Goal: Transaction & Acquisition: Purchase product/service

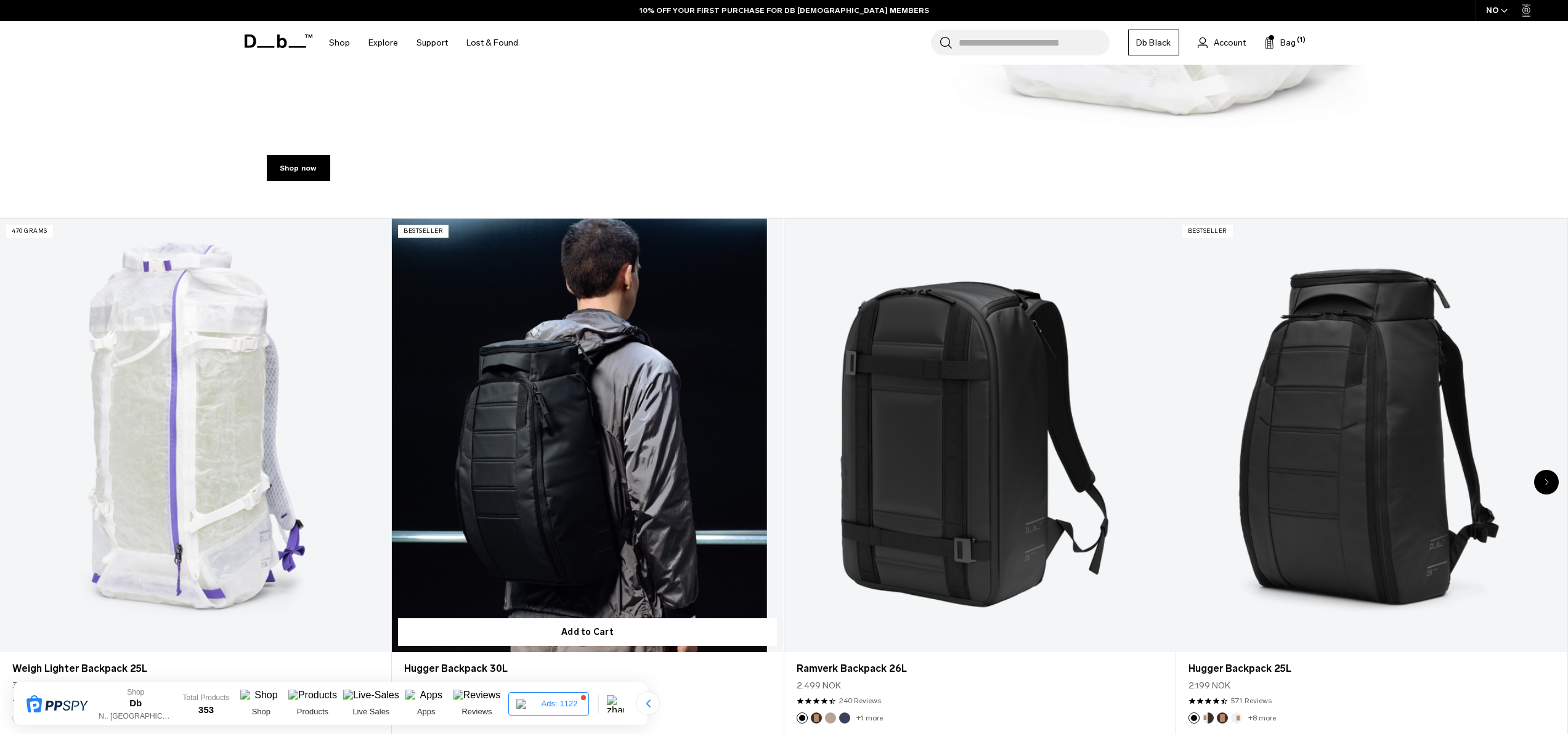
scroll to position [846, 0]
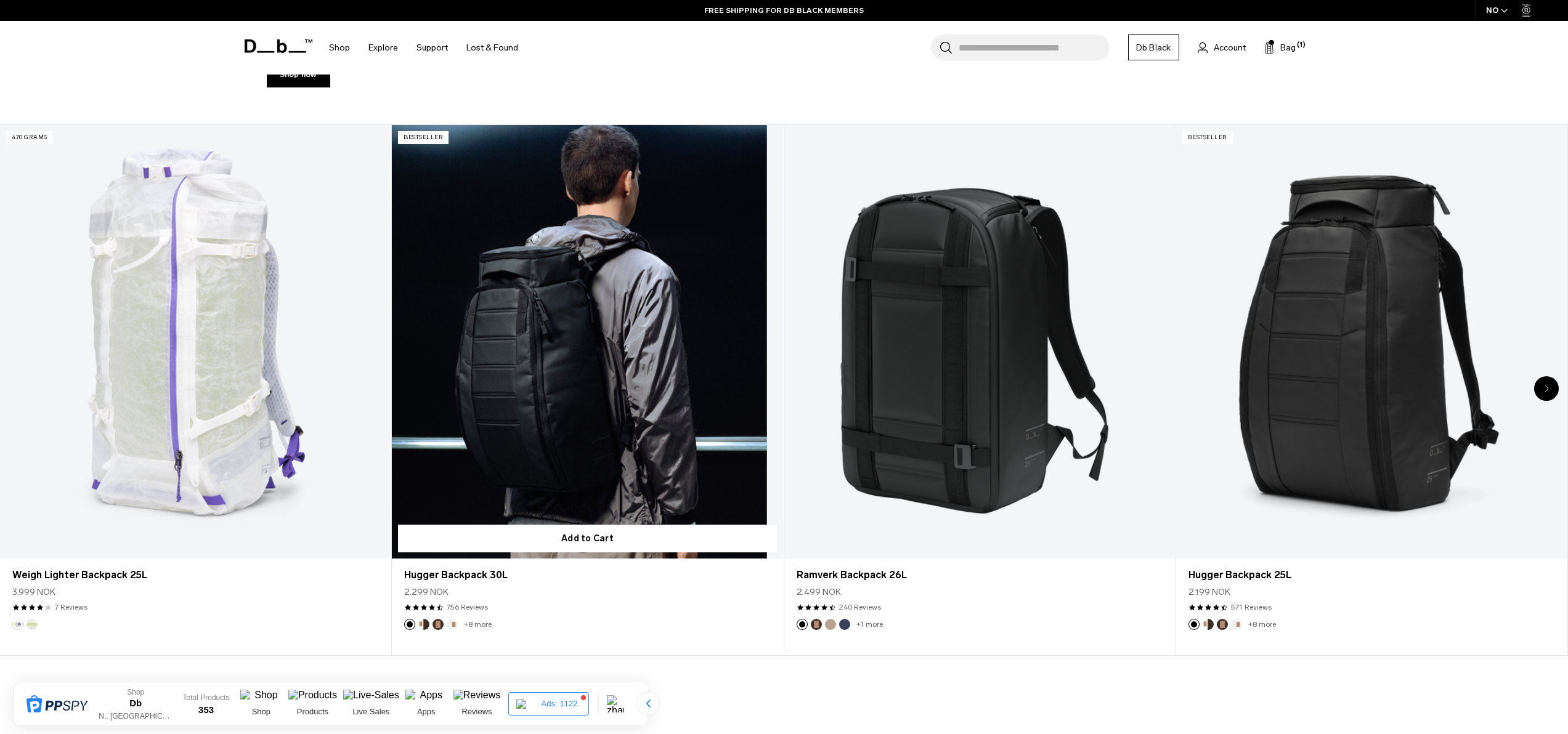
click at [636, 390] on link "Hugger Backpack 30L" at bounding box center [587, 342] width 391 height 434
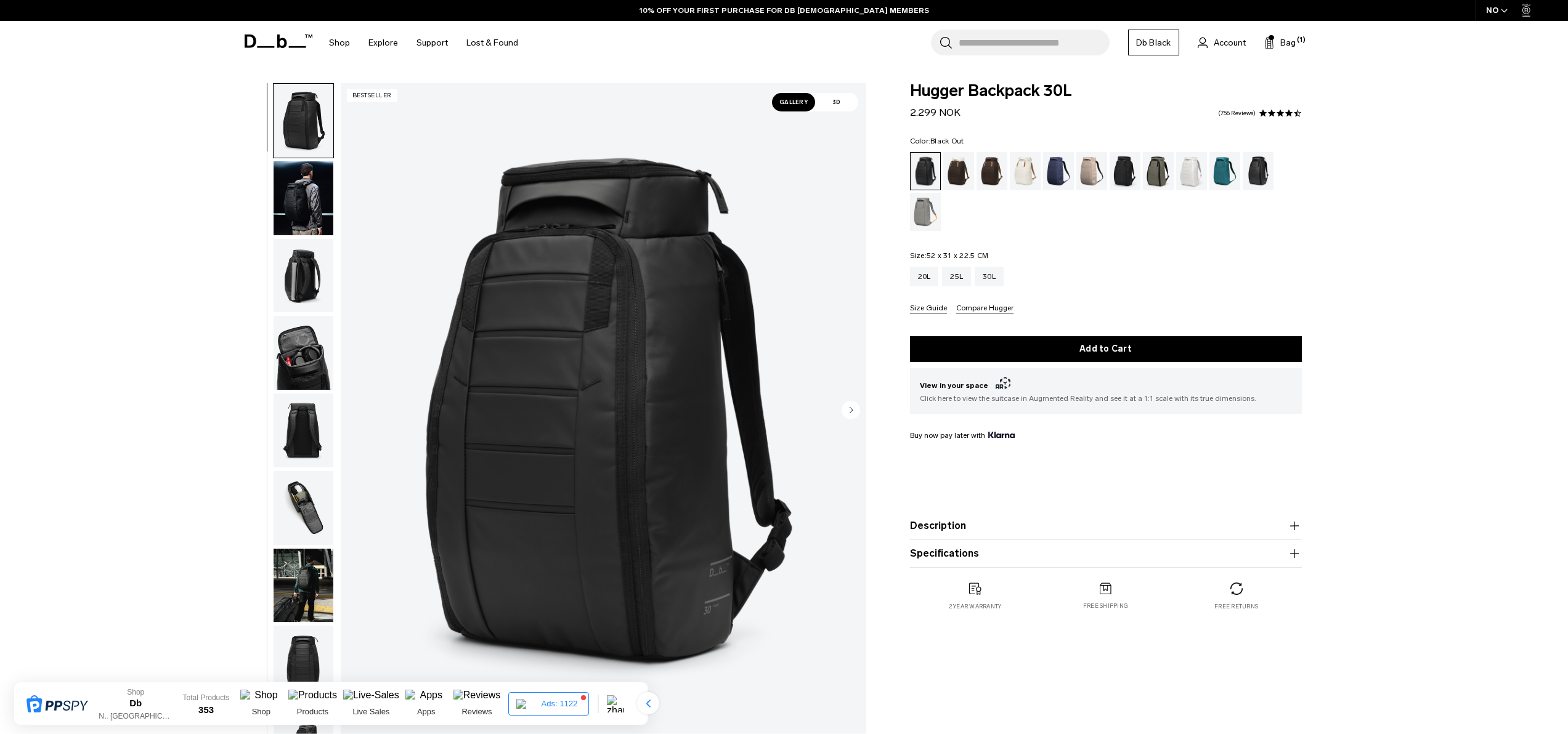
drag, startPoint x: 991, startPoint y: 528, endPoint x: 1006, endPoint y: 527, distance: 15.0
click at [991, 528] on button "Description" at bounding box center [1106, 526] width 392 height 15
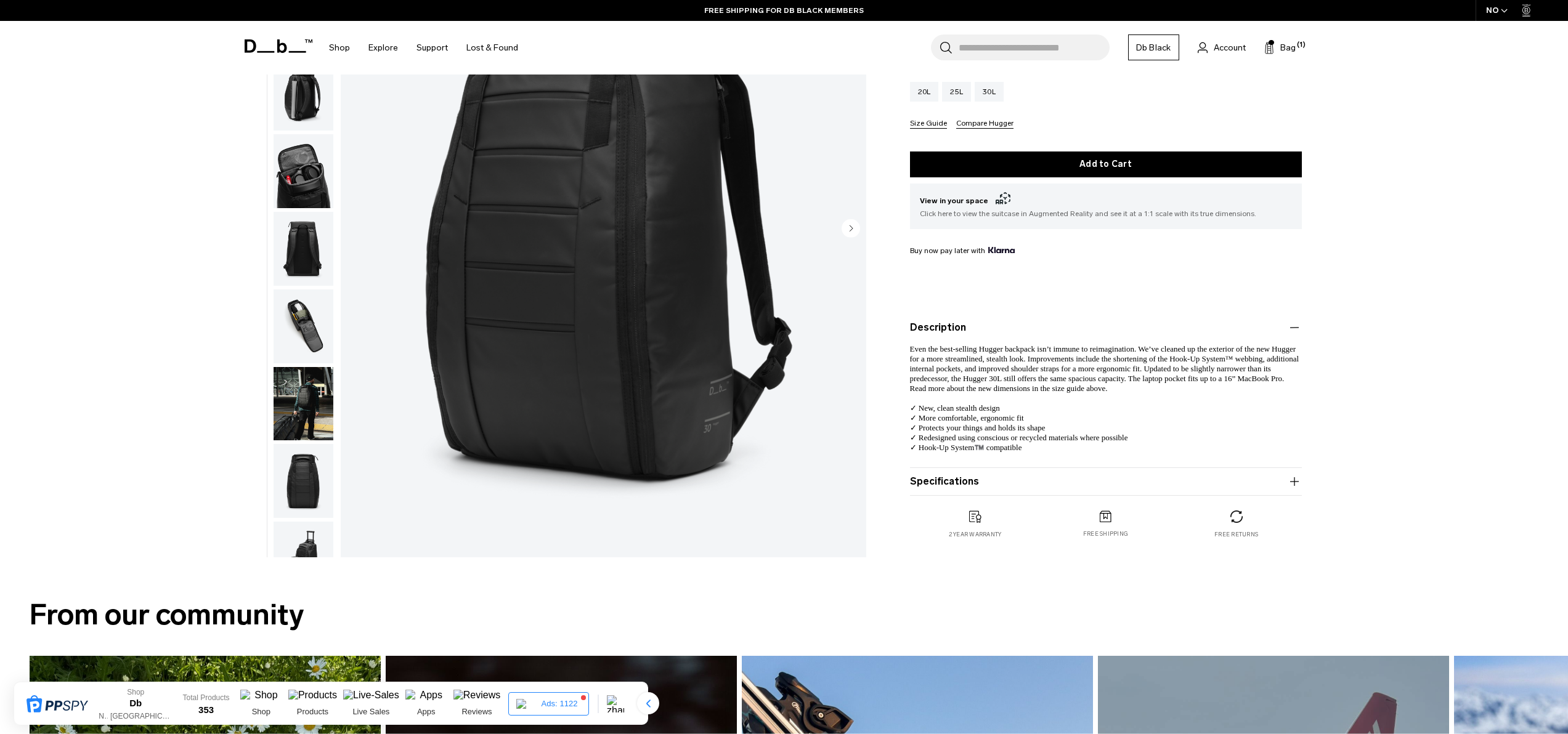
scroll to position [187, 0]
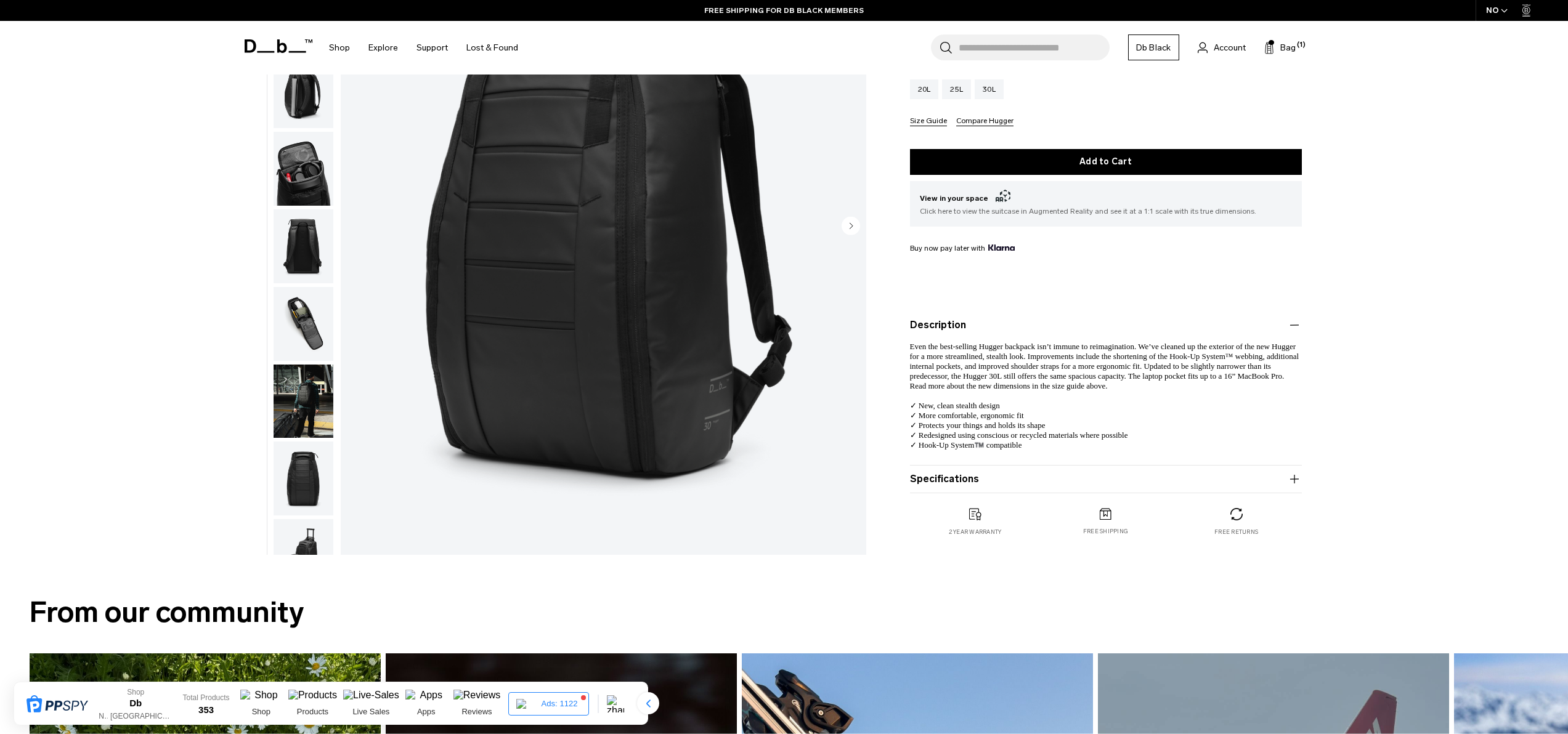
click at [1344, 274] on div "**********" at bounding box center [784, 228] width 1568 height 665
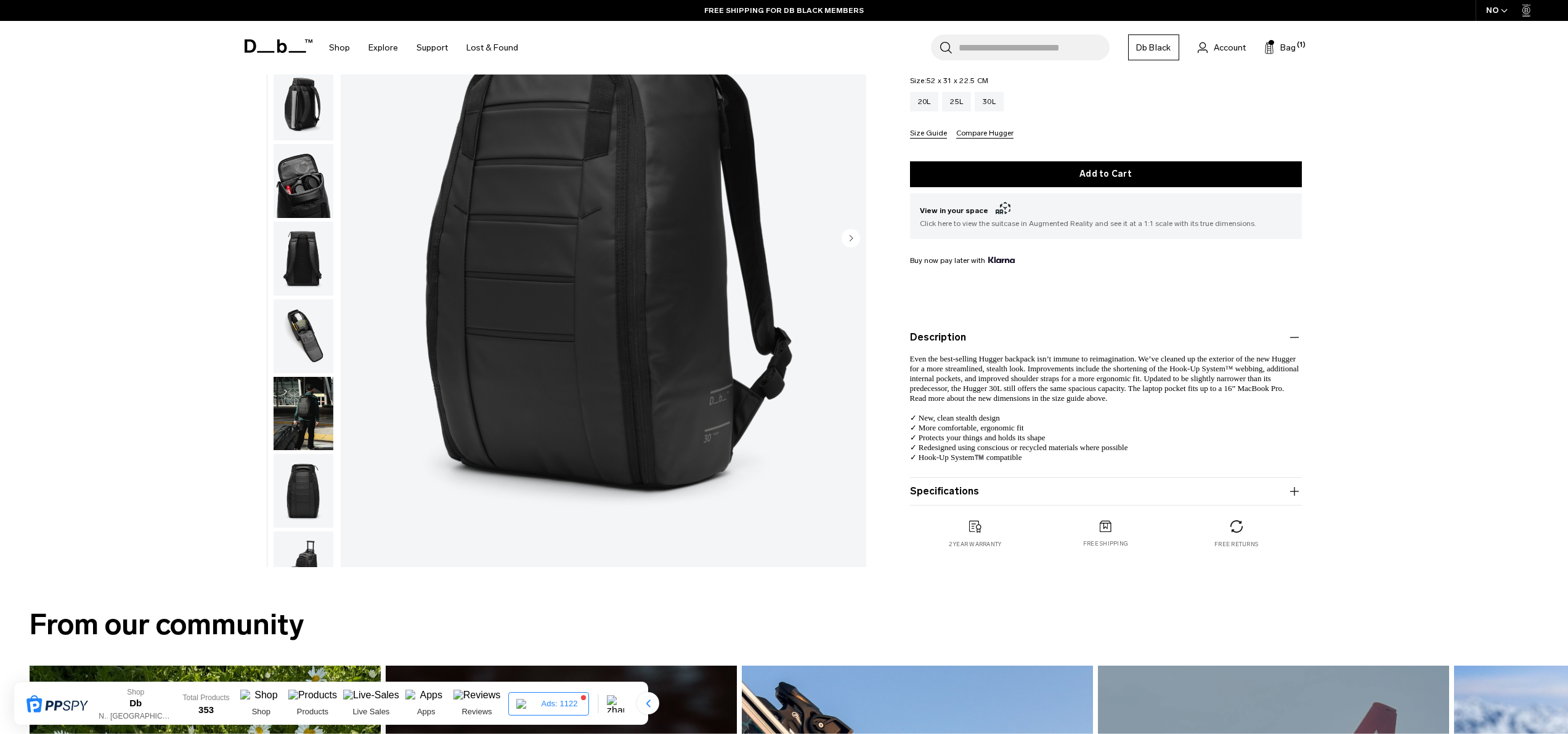
scroll to position [0, 0]
